Goal: Task Accomplishment & Management: Manage account settings

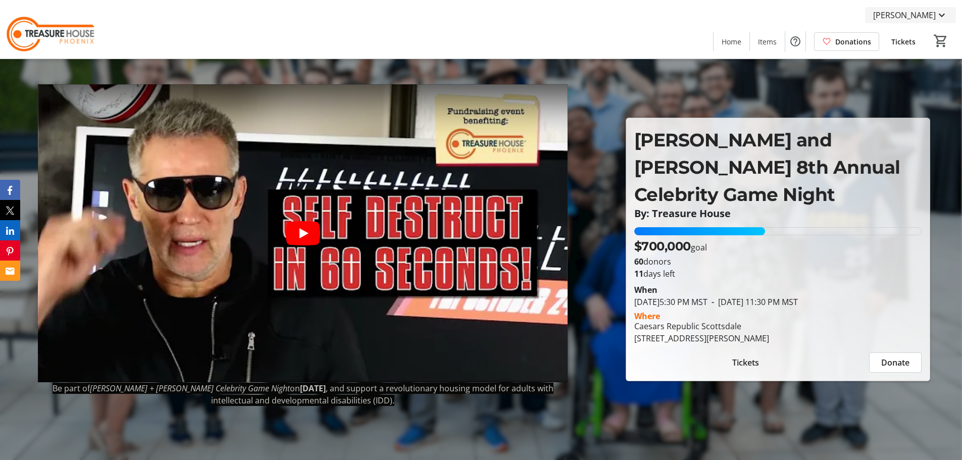
click at [925, 15] on span "[PERSON_NAME]" at bounding box center [904, 15] width 63 height 12
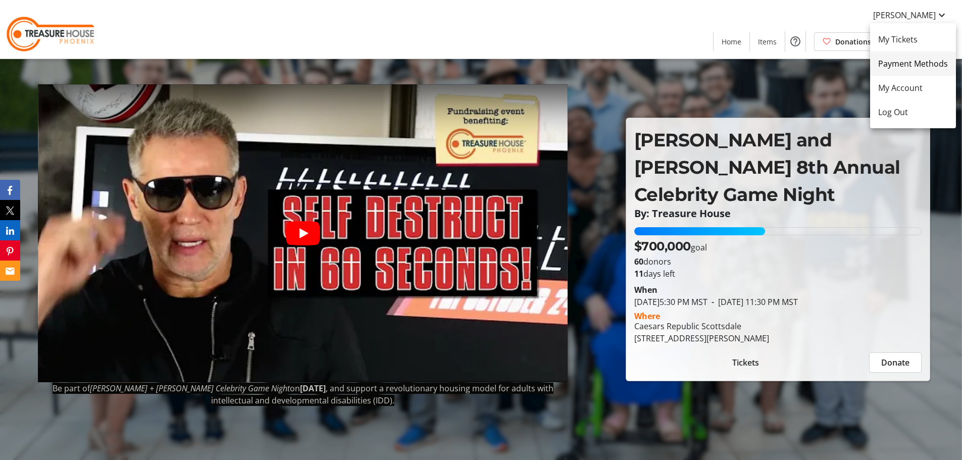
click at [925, 62] on span "Payment Methods" at bounding box center [913, 64] width 70 height 12
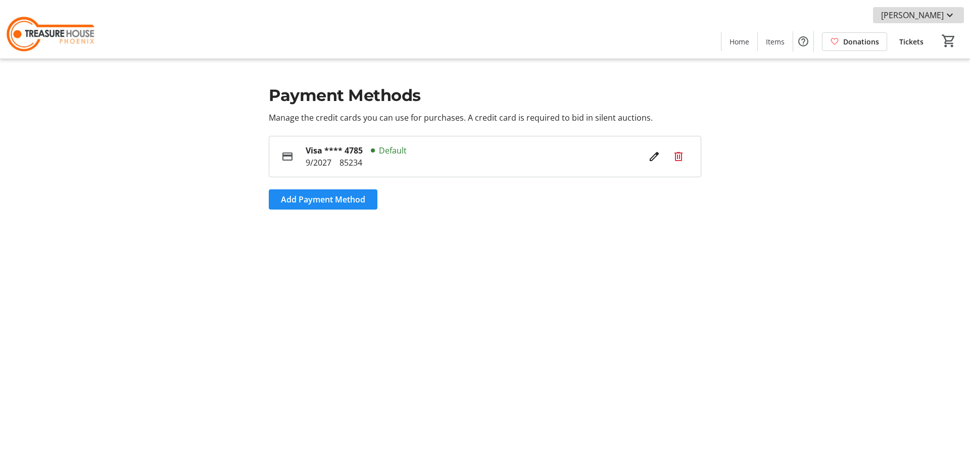
click at [923, 18] on span "[PERSON_NAME]" at bounding box center [912, 15] width 63 height 12
click at [927, 86] on span "My Account" at bounding box center [921, 88] width 70 height 12
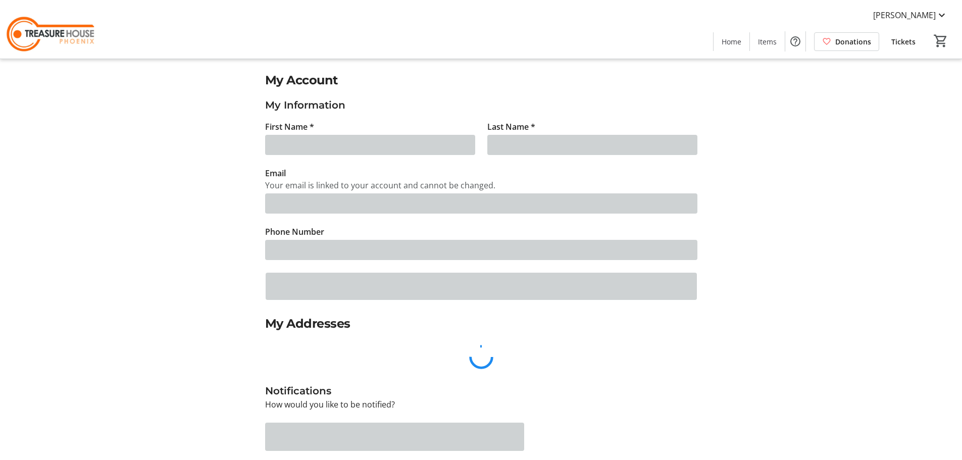
type input "[PERSON_NAME]"
type input "[EMAIL_ADDRESS][DOMAIN_NAME]"
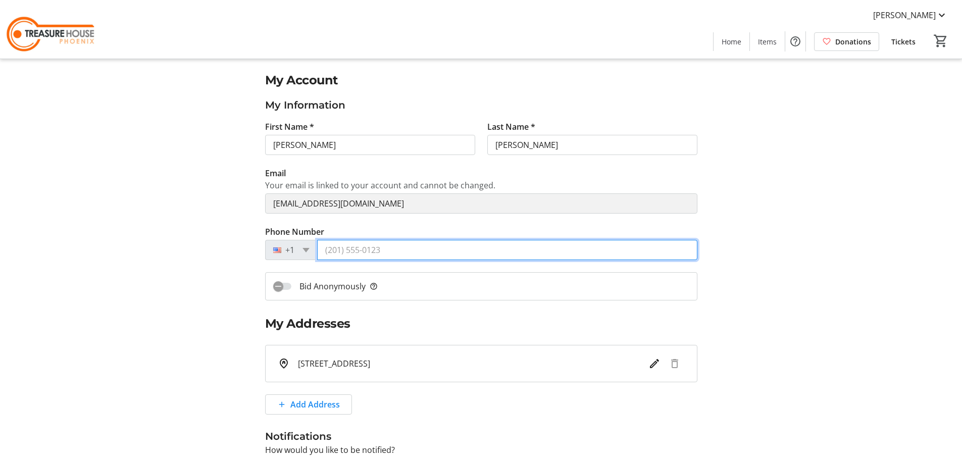
click at [435, 254] on input "Phone Number" at bounding box center [507, 250] width 380 height 20
type input "[PHONE_NUMBER]"
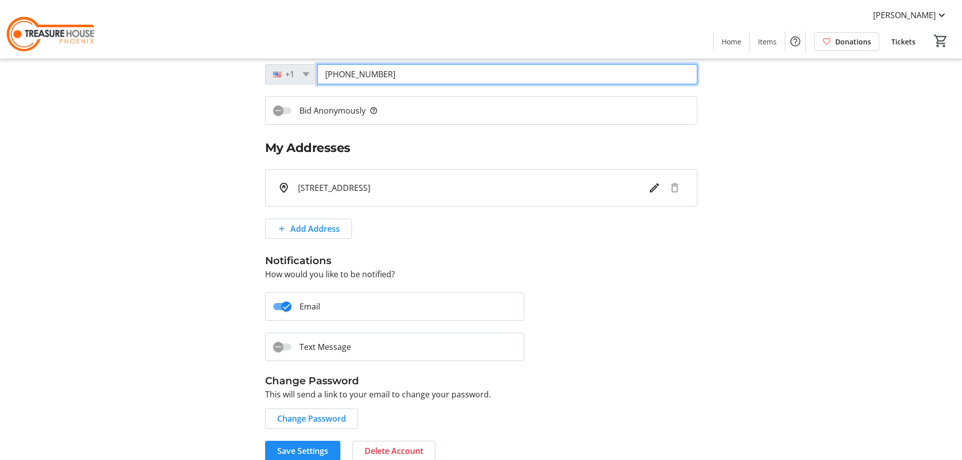
scroll to position [189, 0]
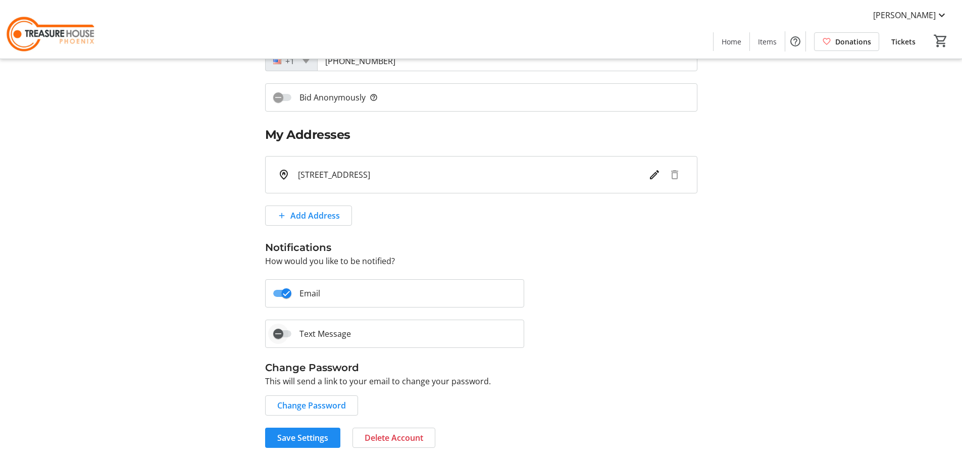
click at [288, 335] on span "button" at bounding box center [278, 334] width 20 height 20
click at [305, 435] on span "Save Settings" at bounding box center [302, 438] width 51 height 12
click at [292, 439] on span "Save Settings" at bounding box center [302, 438] width 51 height 12
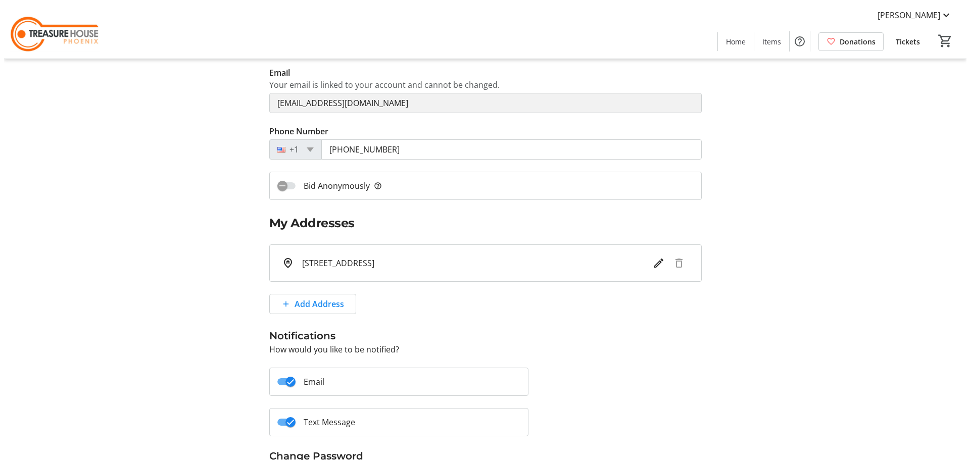
scroll to position [0, 0]
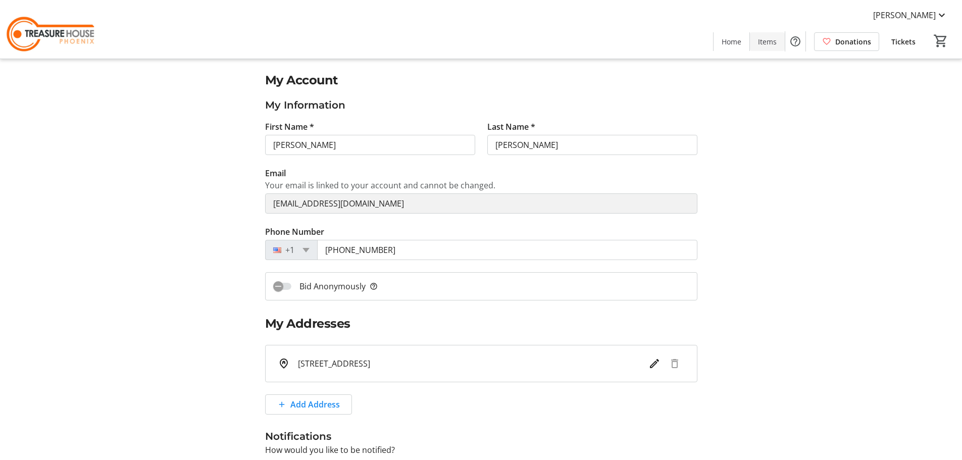
click at [770, 42] on span "Items" at bounding box center [767, 41] width 19 height 11
